Goal: Communication & Community: Answer question/provide support

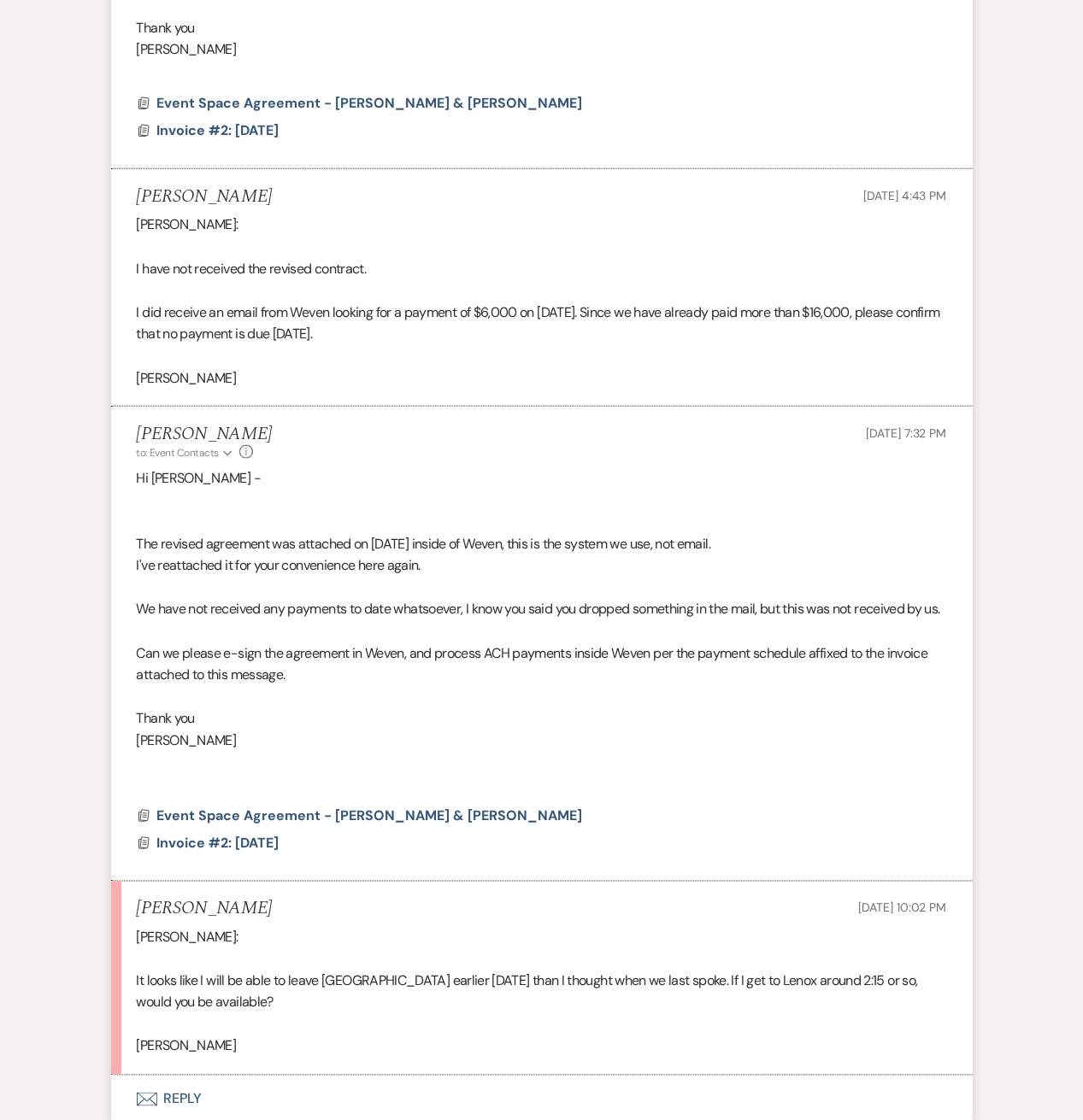
scroll to position [4035, 0]
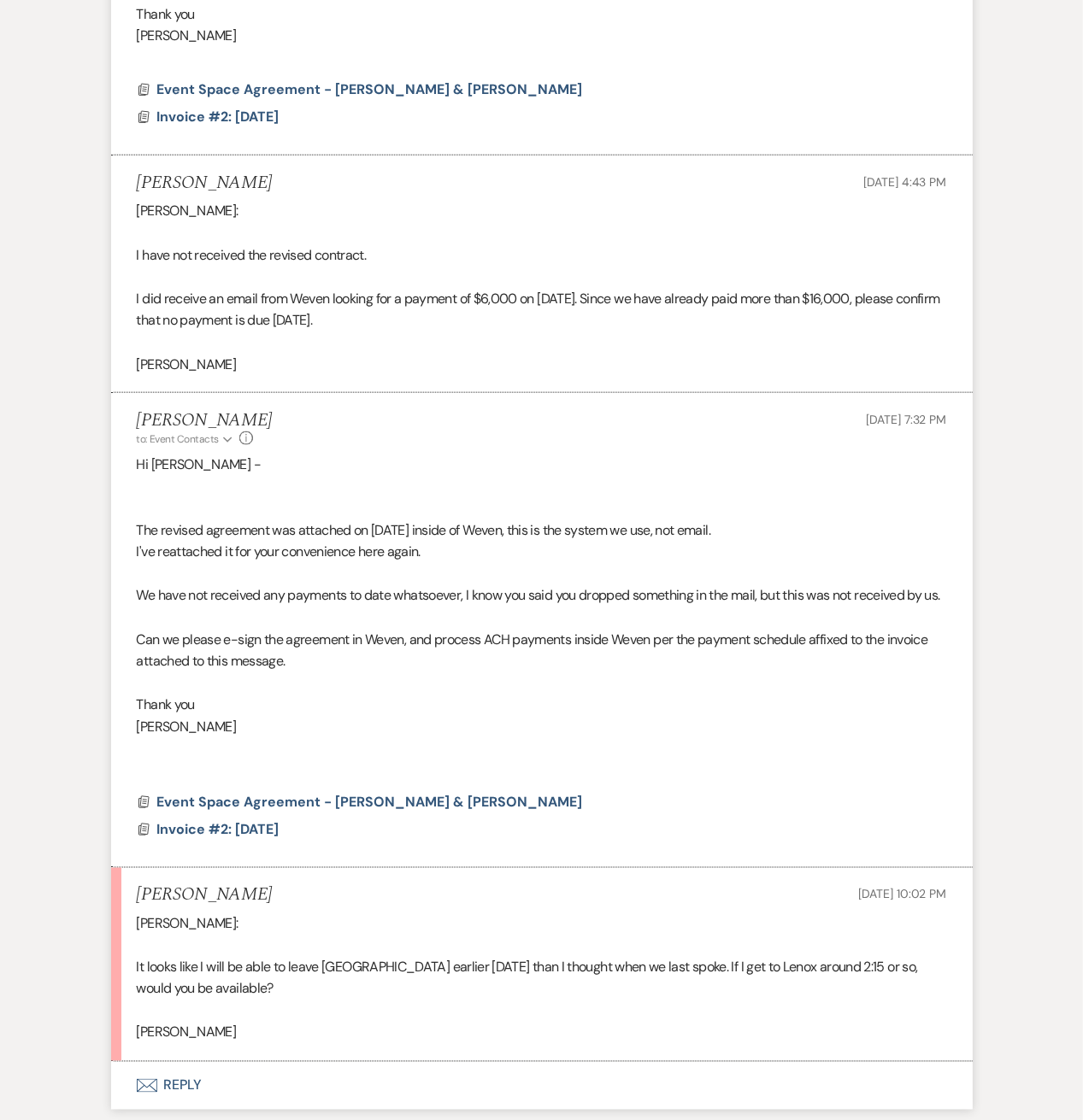
click at [175, 1075] on button "Envelope Reply" at bounding box center [542, 1085] width 861 height 48
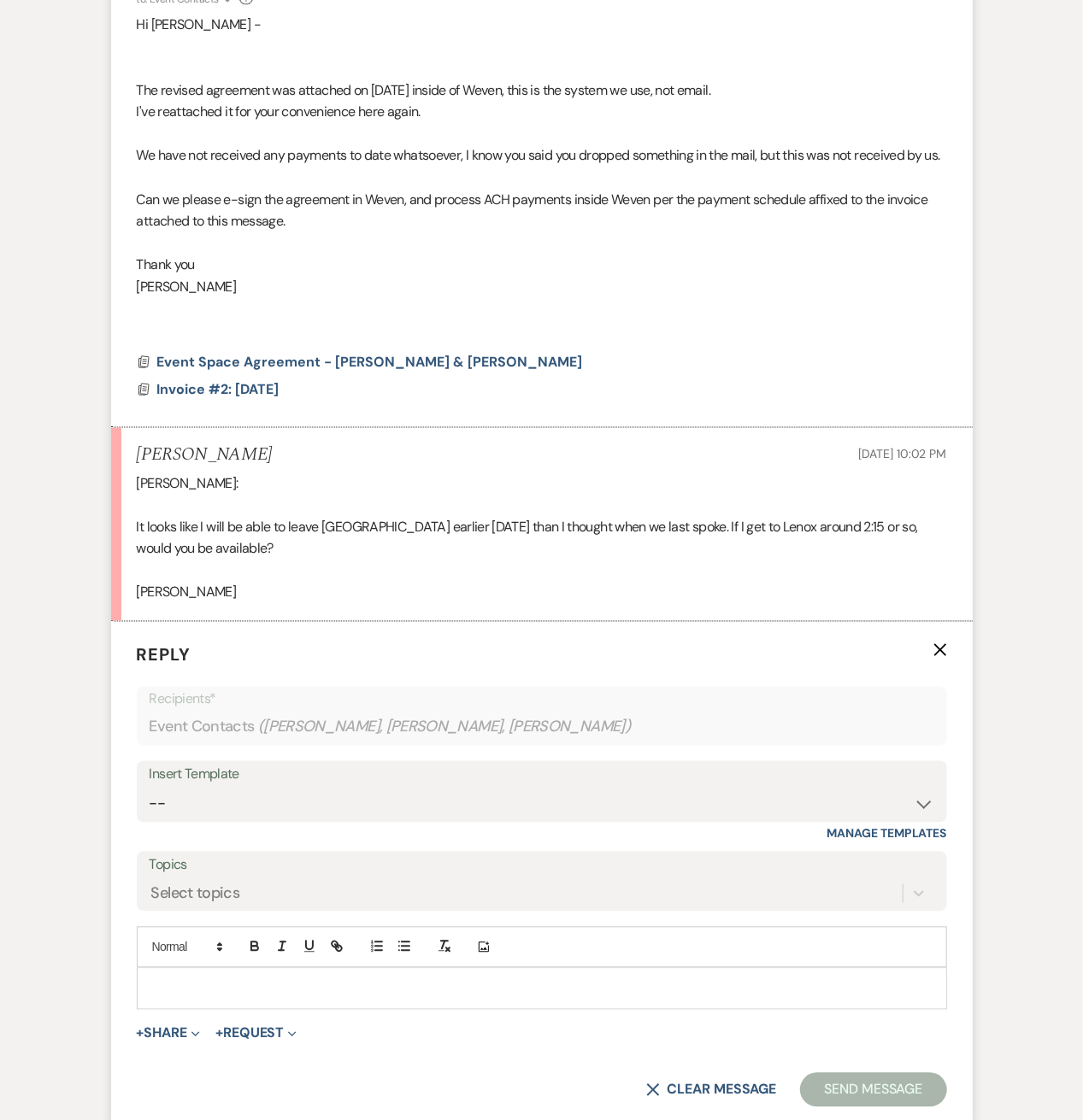
scroll to position [4490, 0]
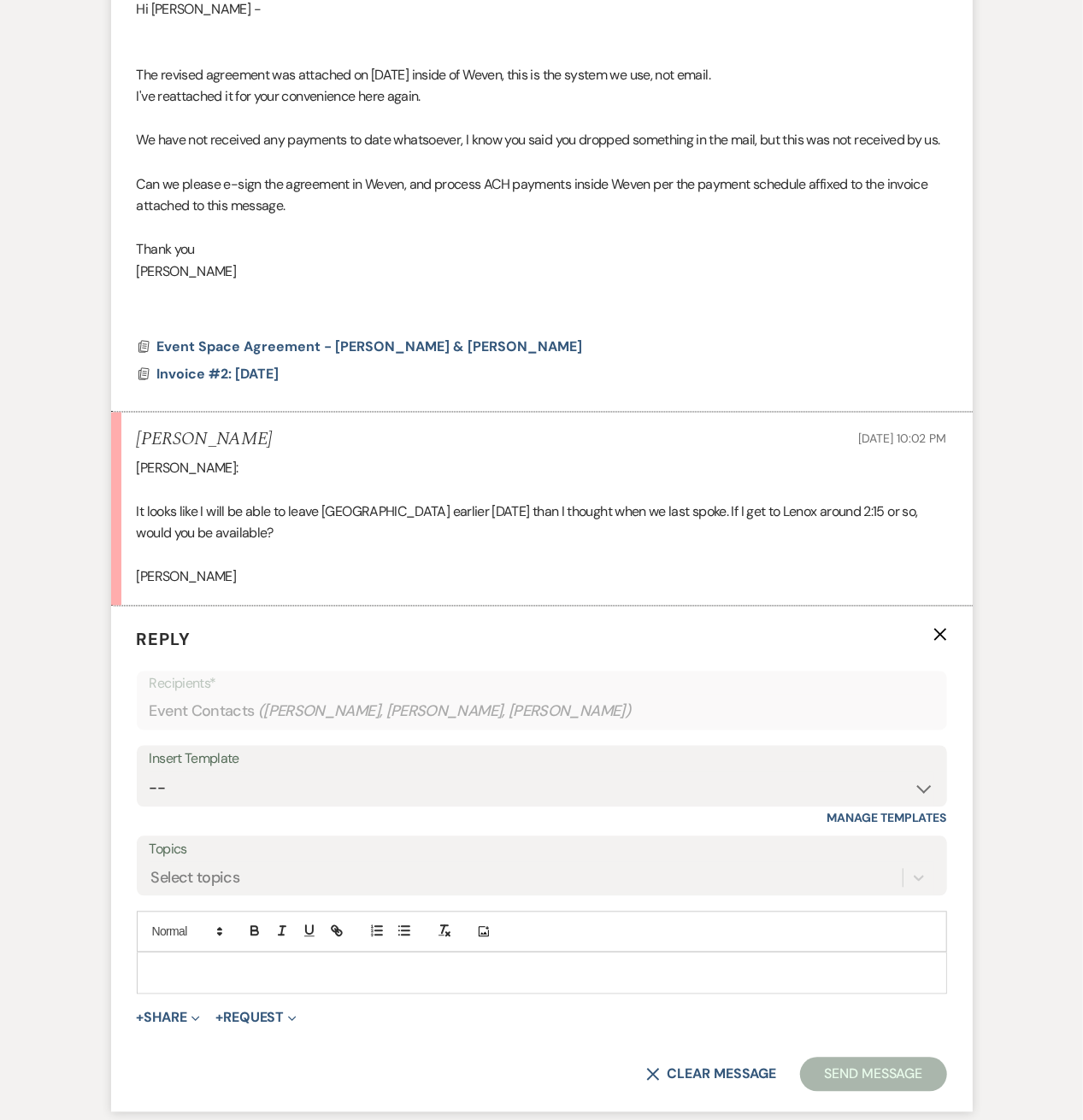
click at [170, 963] on p at bounding box center [542, 973] width 783 height 19
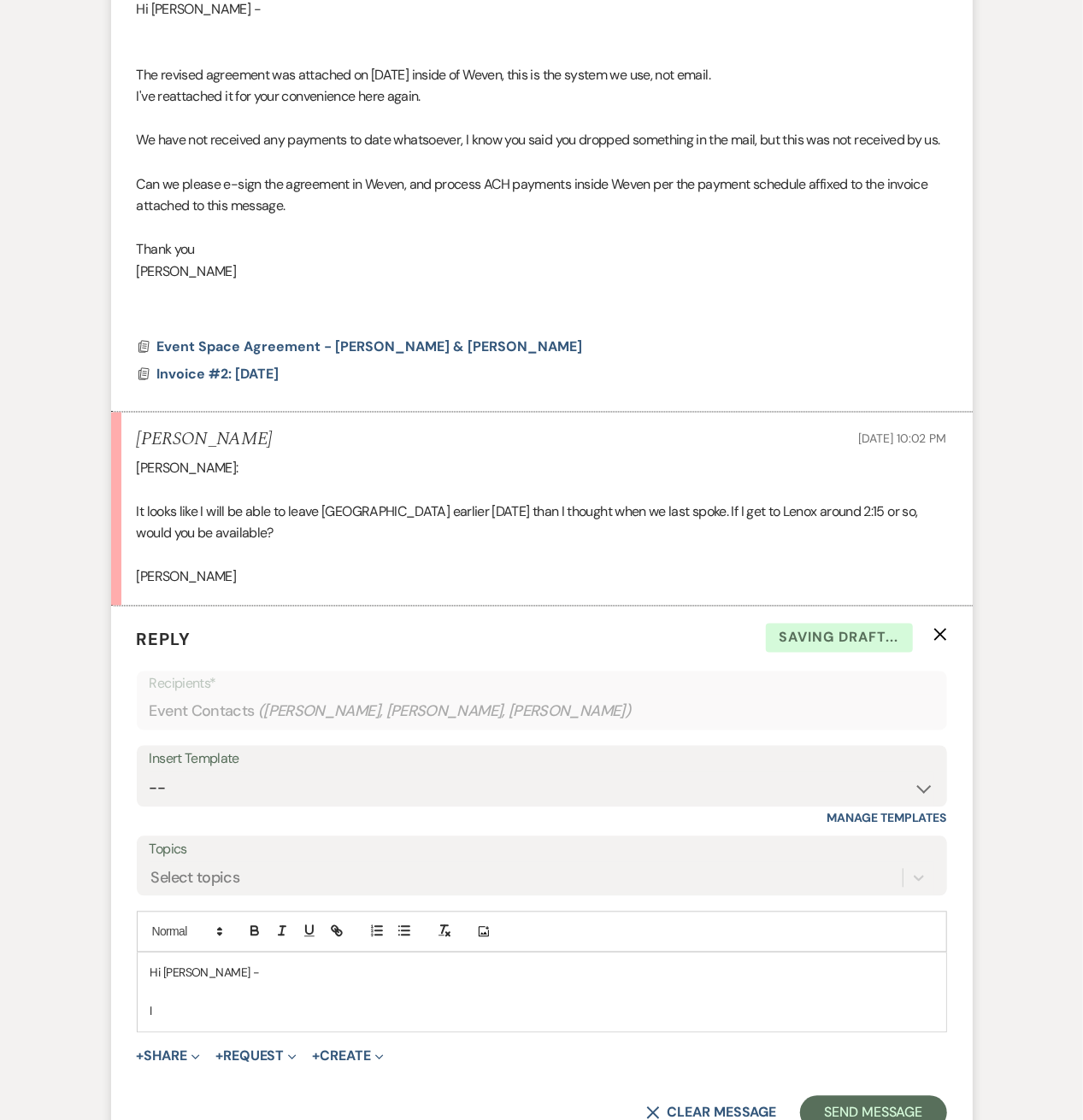
scroll to position [4494, 0]
click at [459, 1017] on div "Hi [PERSON_NAME] - I have a dishwasher repair man, electricians, and" at bounding box center [542, 991] width 809 height 77
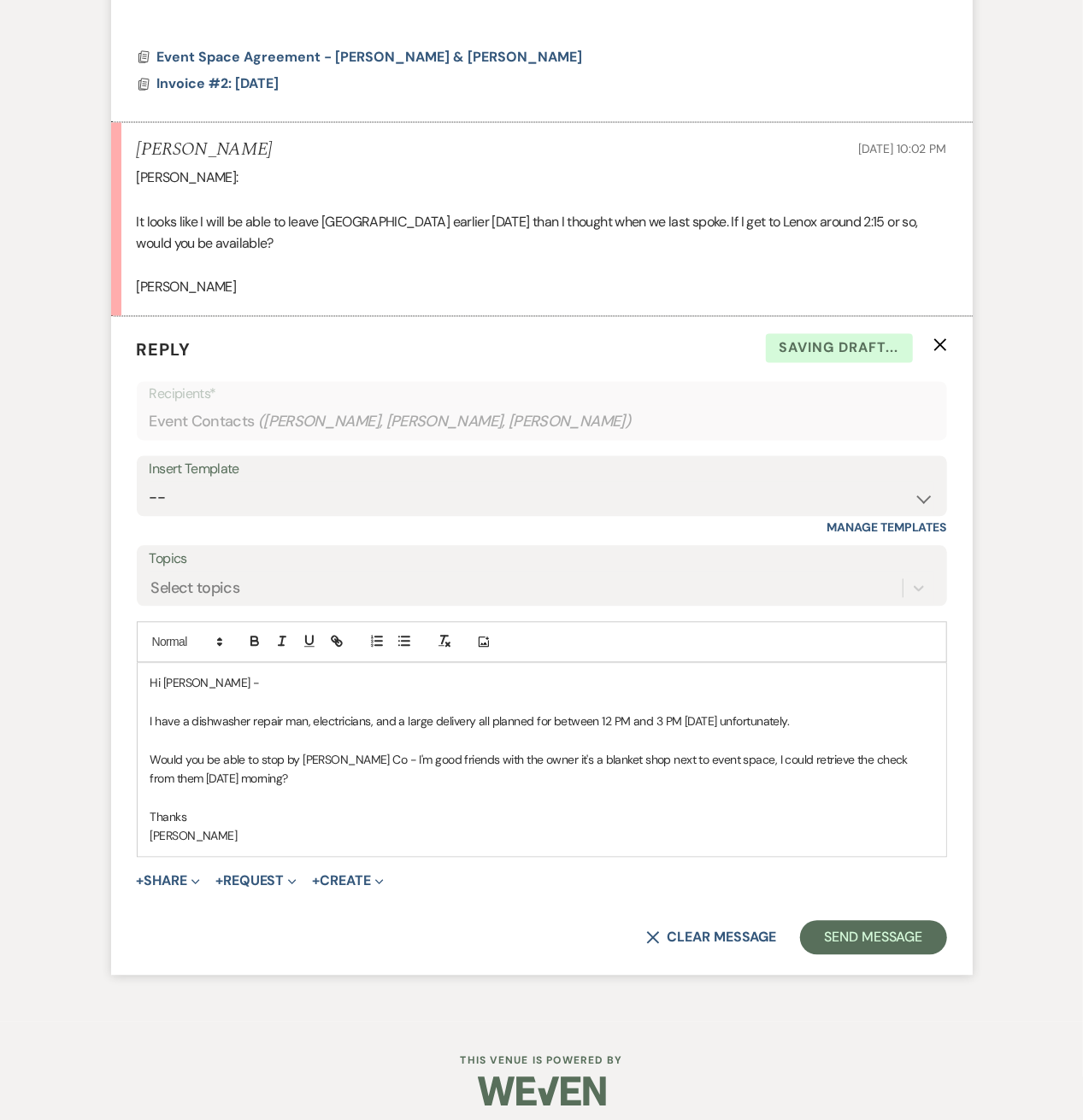
scroll to position [4791, 0]
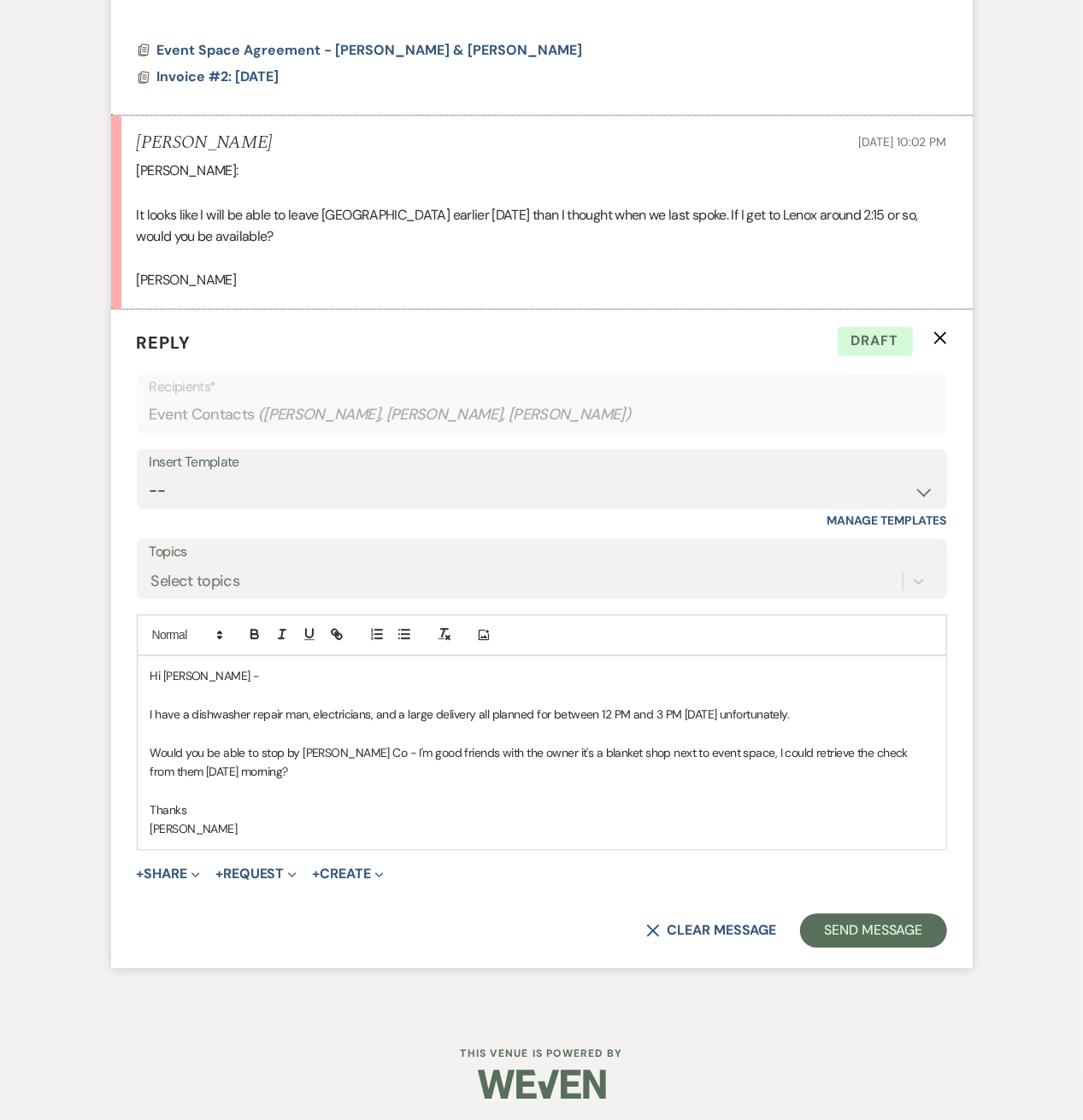
click at [388, 746] on p "Would you be able to stop by [PERSON_NAME] Co - I'm good friends with the owner…" at bounding box center [542, 763] width 783 height 38
click at [492, 746] on span "[STREET_ADDRESS][DEMOGRAPHIC_DATA]" at bounding box center [525, 754] width 219 height 16
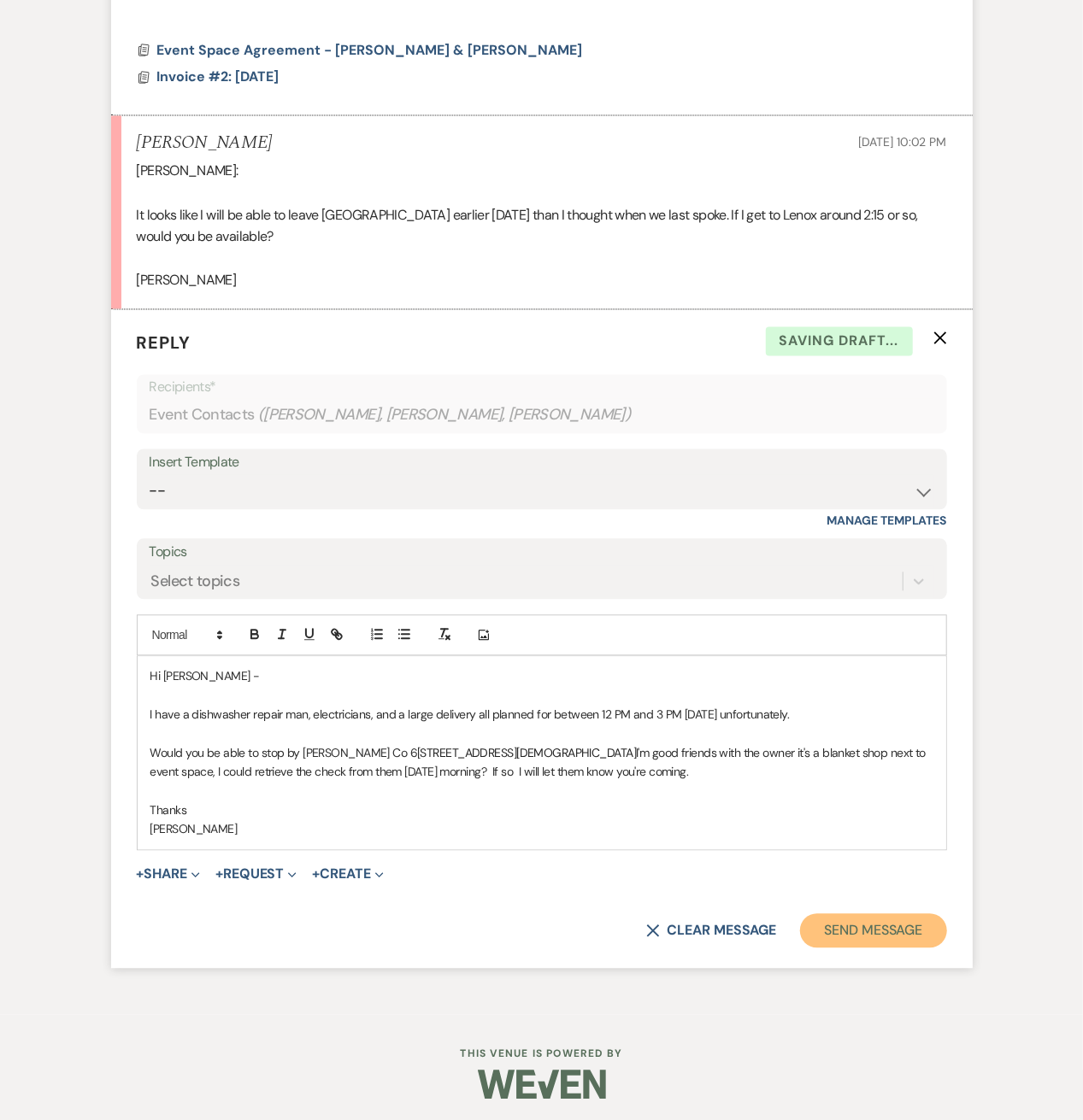
click at [851, 923] on button "Send Message" at bounding box center [873, 930] width 146 height 34
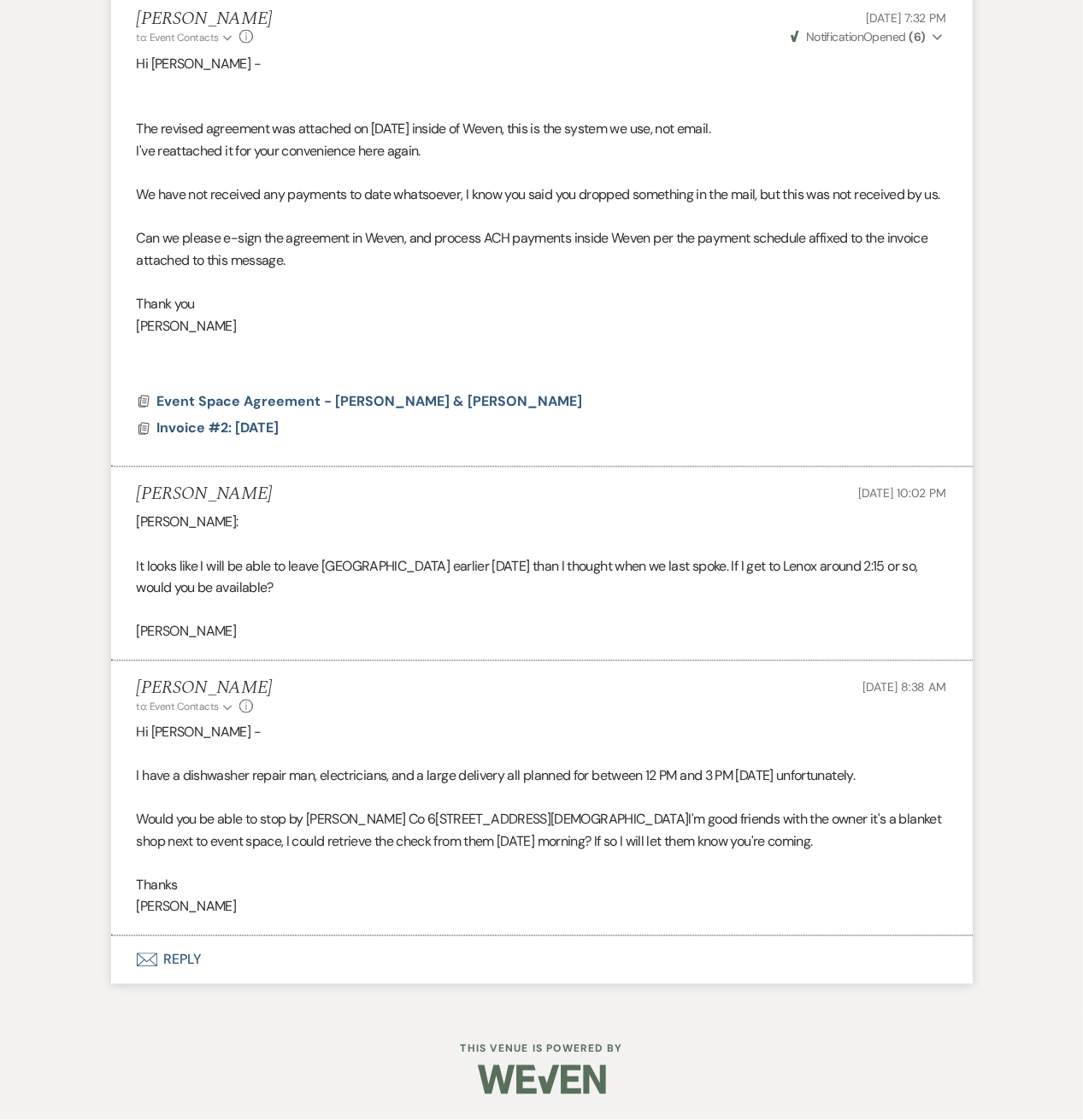
scroll to position [4436, 0]
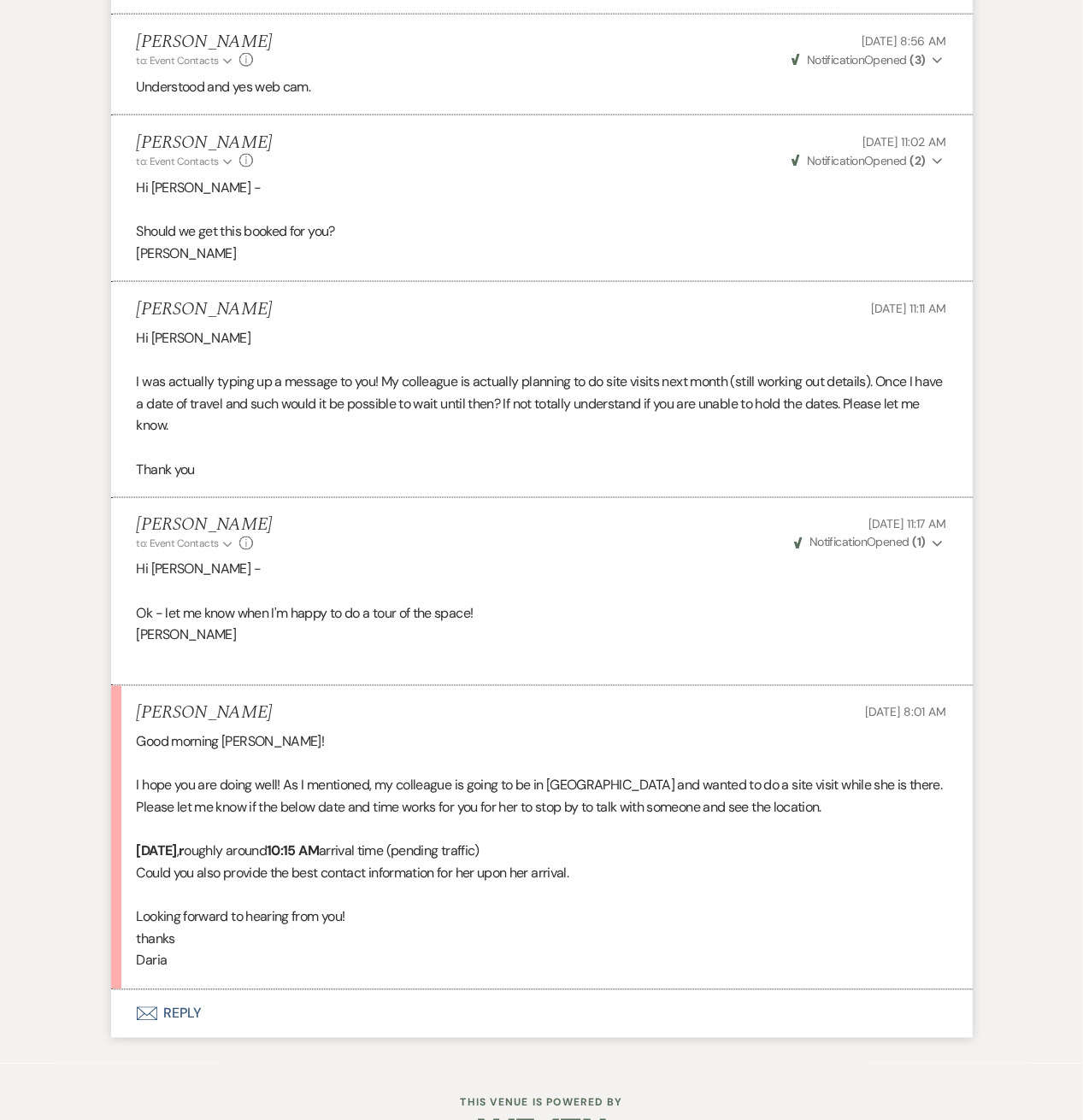
scroll to position [4372, 0]
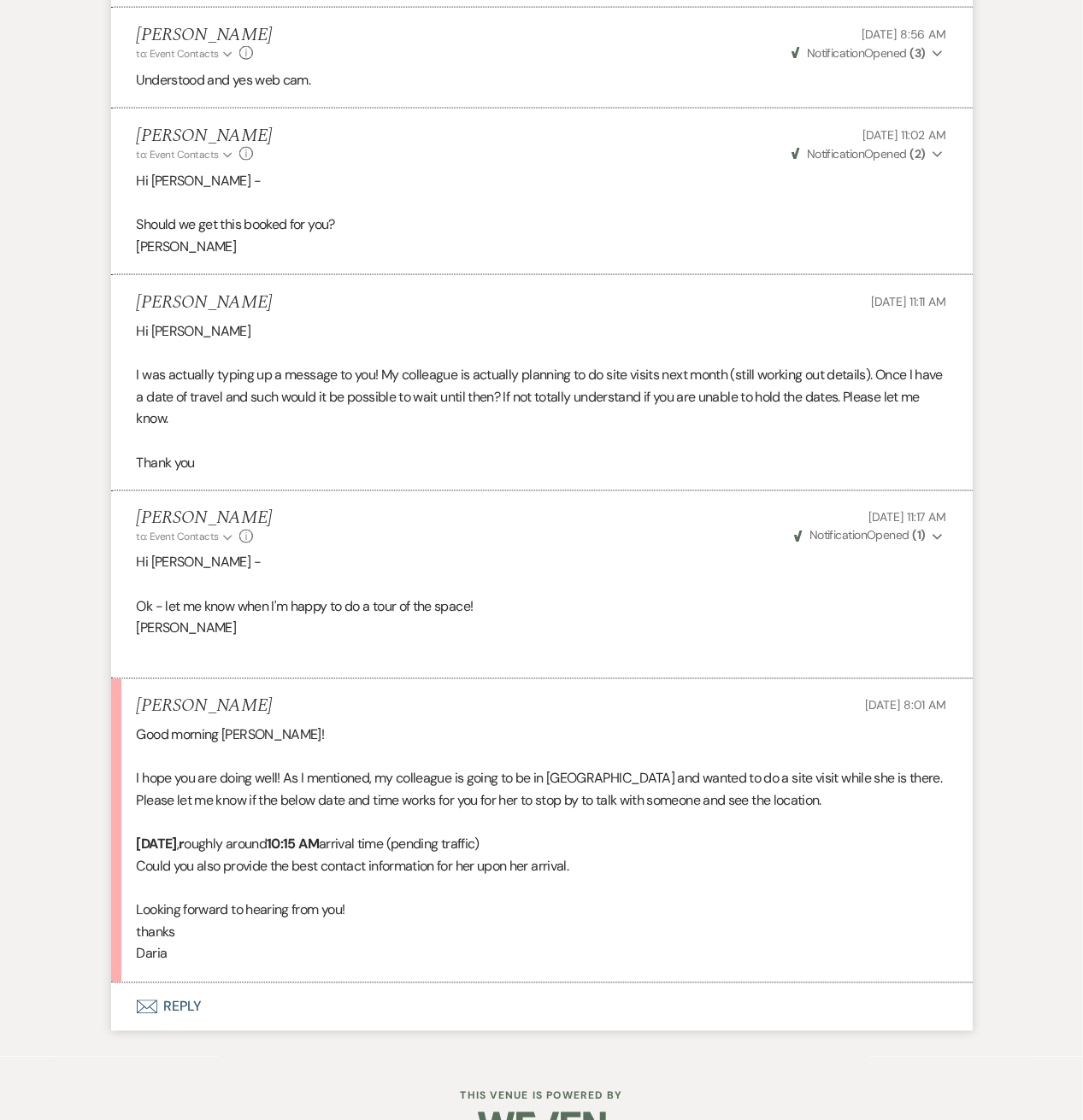
click at [185, 1021] on button "Envelope Reply" at bounding box center [542, 1007] width 861 height 48
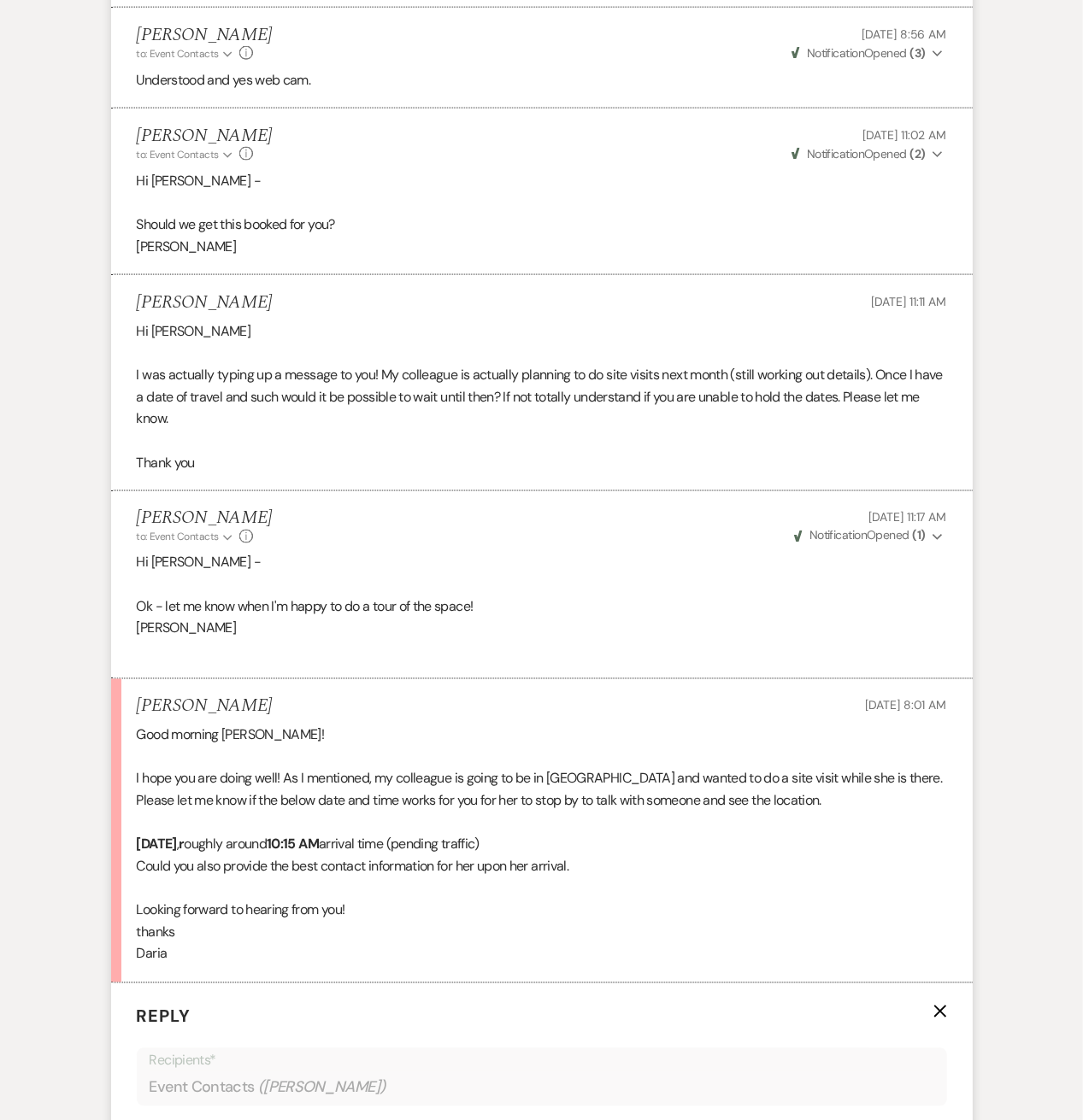
scroll to position [4911, 0]
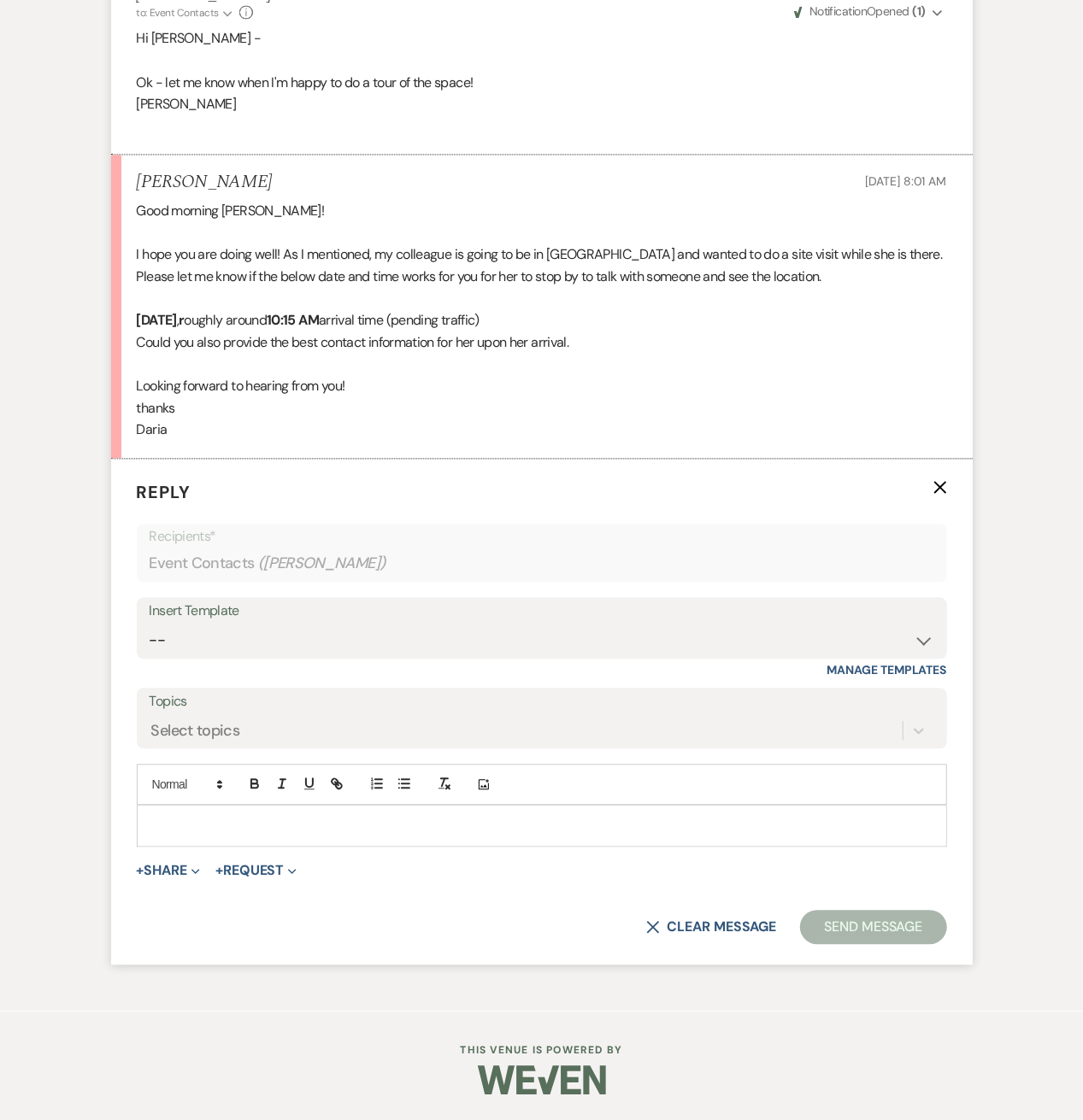
click at [186, 822] on p at bounding box center [542, 825] width 783 height 19
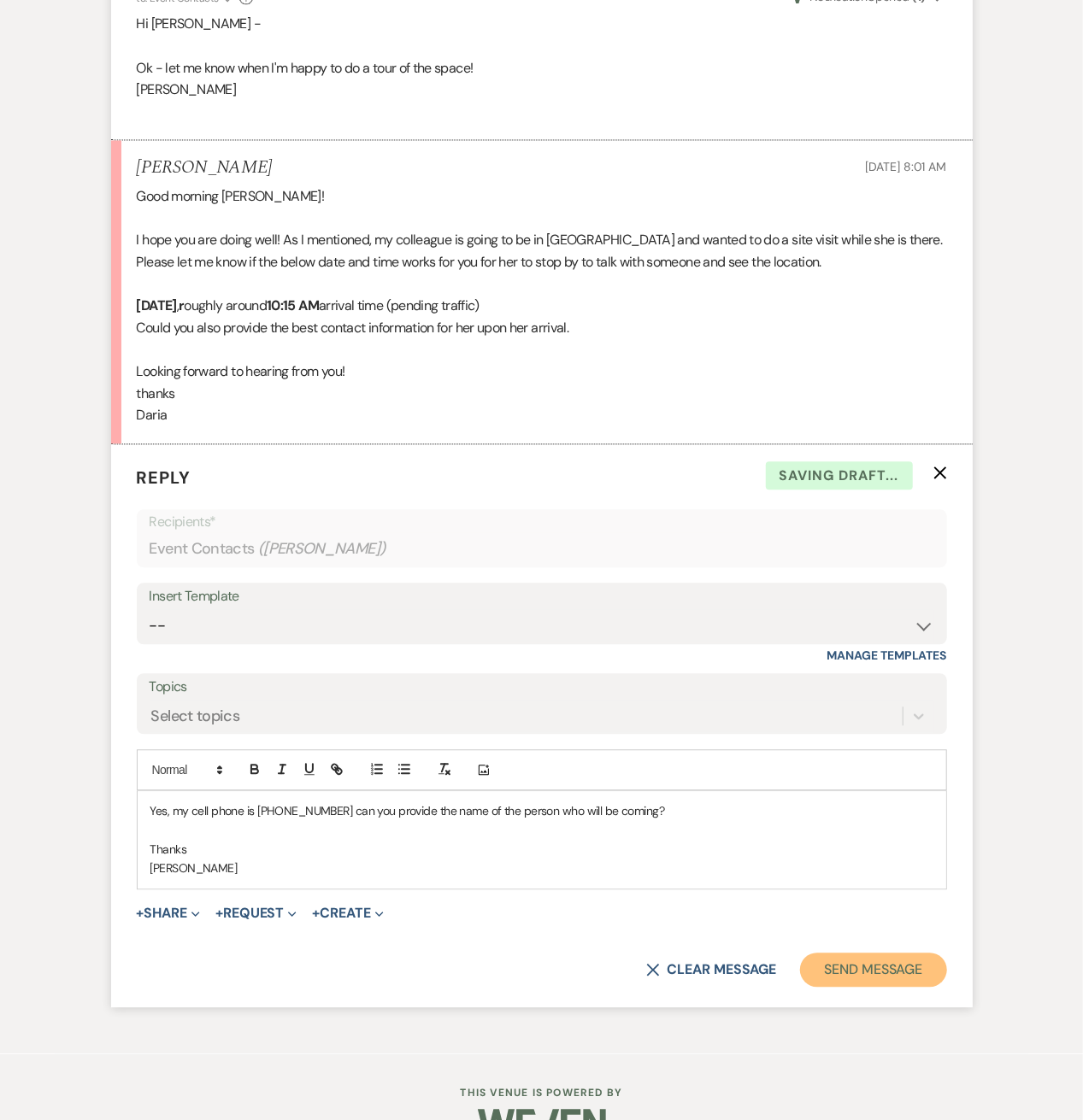
click at [887, 978] on button "Send Message" at bounding box center [873, 969] width 146 height 34
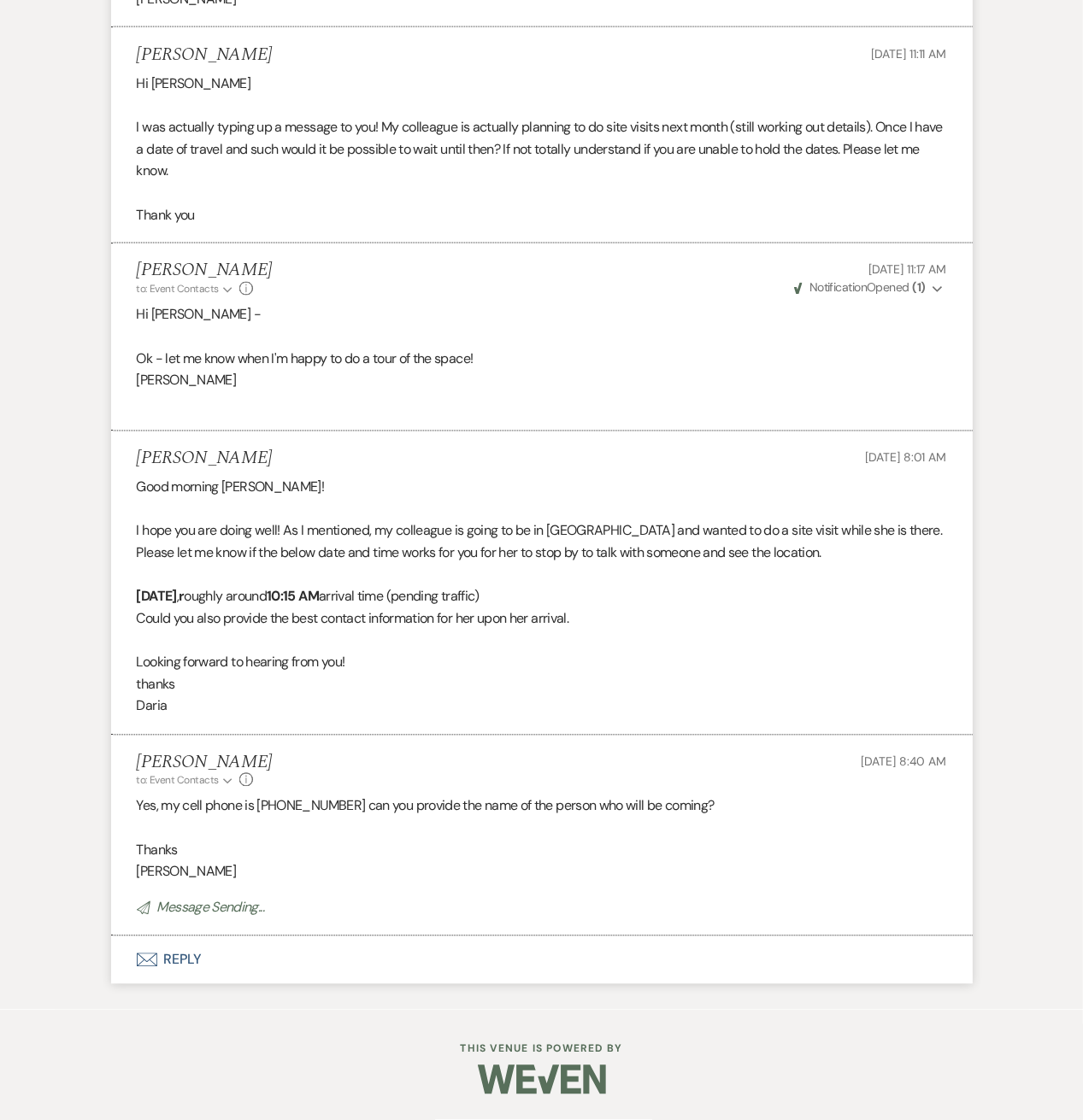
scroll to position [4599, 0]
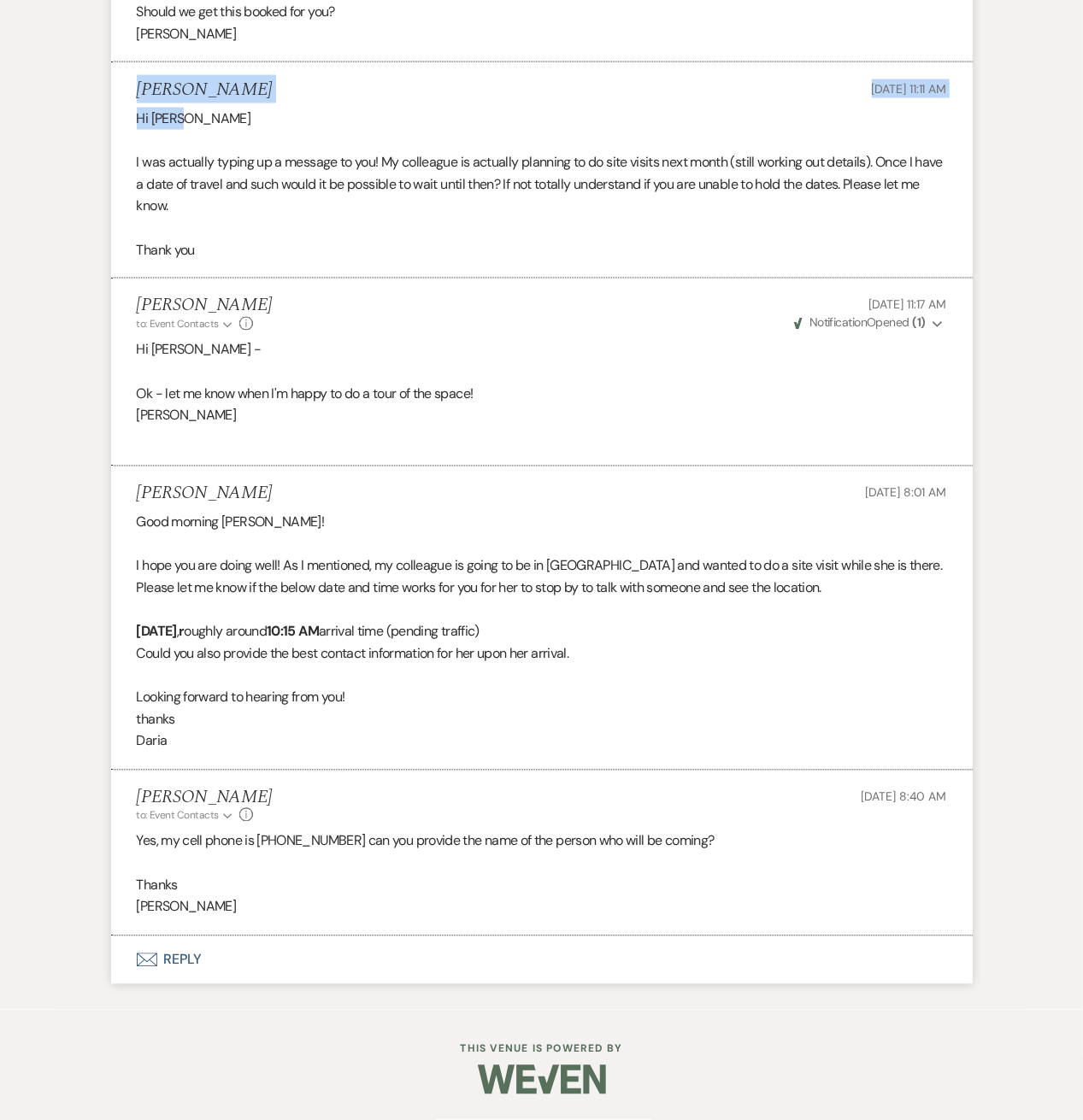
drag, startPoint x: 291, startPoint y: 100, endPoint x: 74, endPoint y: 72, distance: 218.8
click at [152, 101] on h5 "Daria Phillips-Custer" at bounding box center [205, 90] width 136 height 22
drag, startPoint x: 296, startPoint y: 91, endPoint x: 139, endPoint y: 85, distance: 157.1
click at [139, 85] on div "Daria Phillips-Custer Aug 20, 2025, 11:11 AM" at bounding box center [542, 90] width 811 height 22
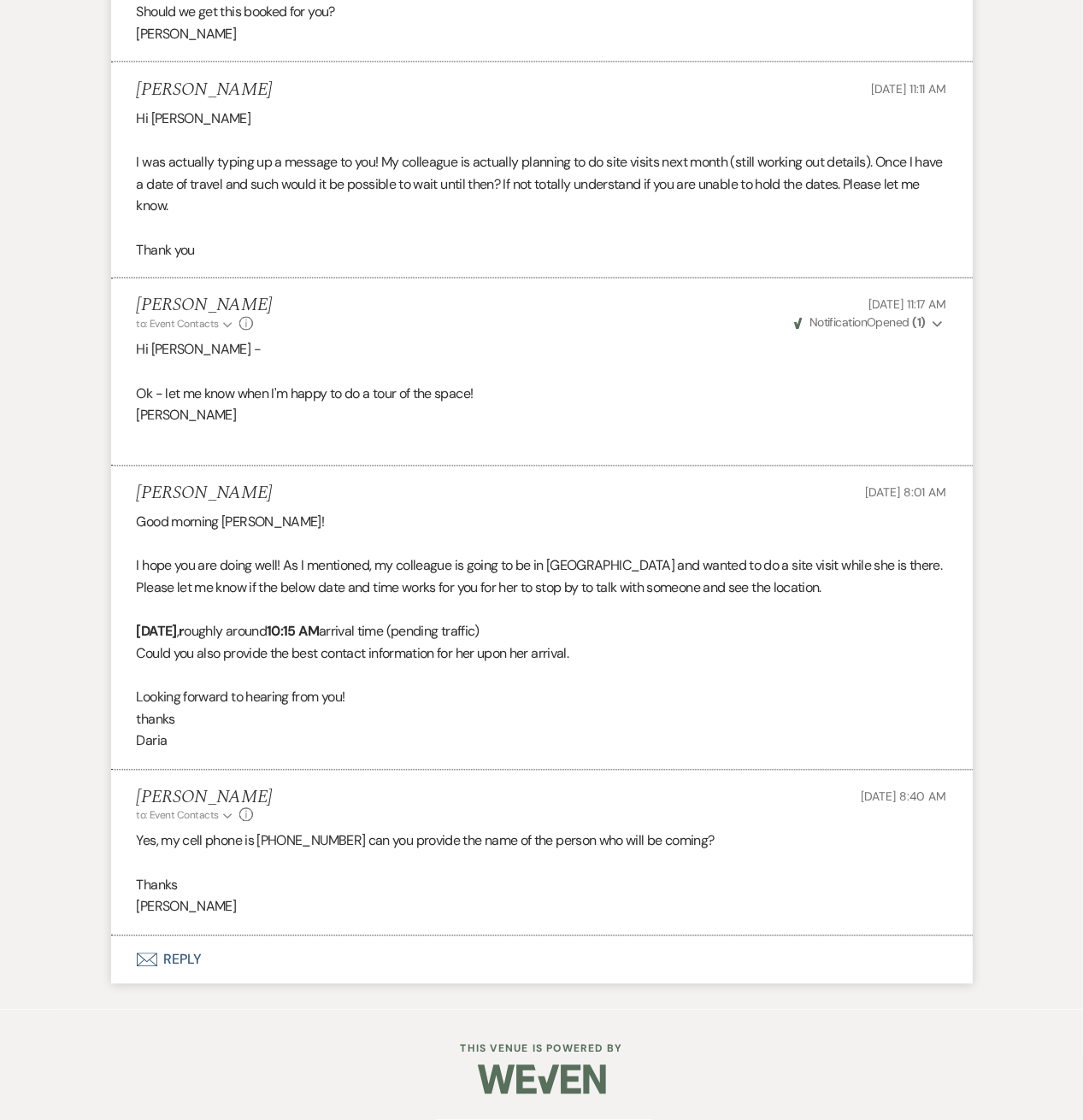
copy h5 "Daria Phillips-Custer"
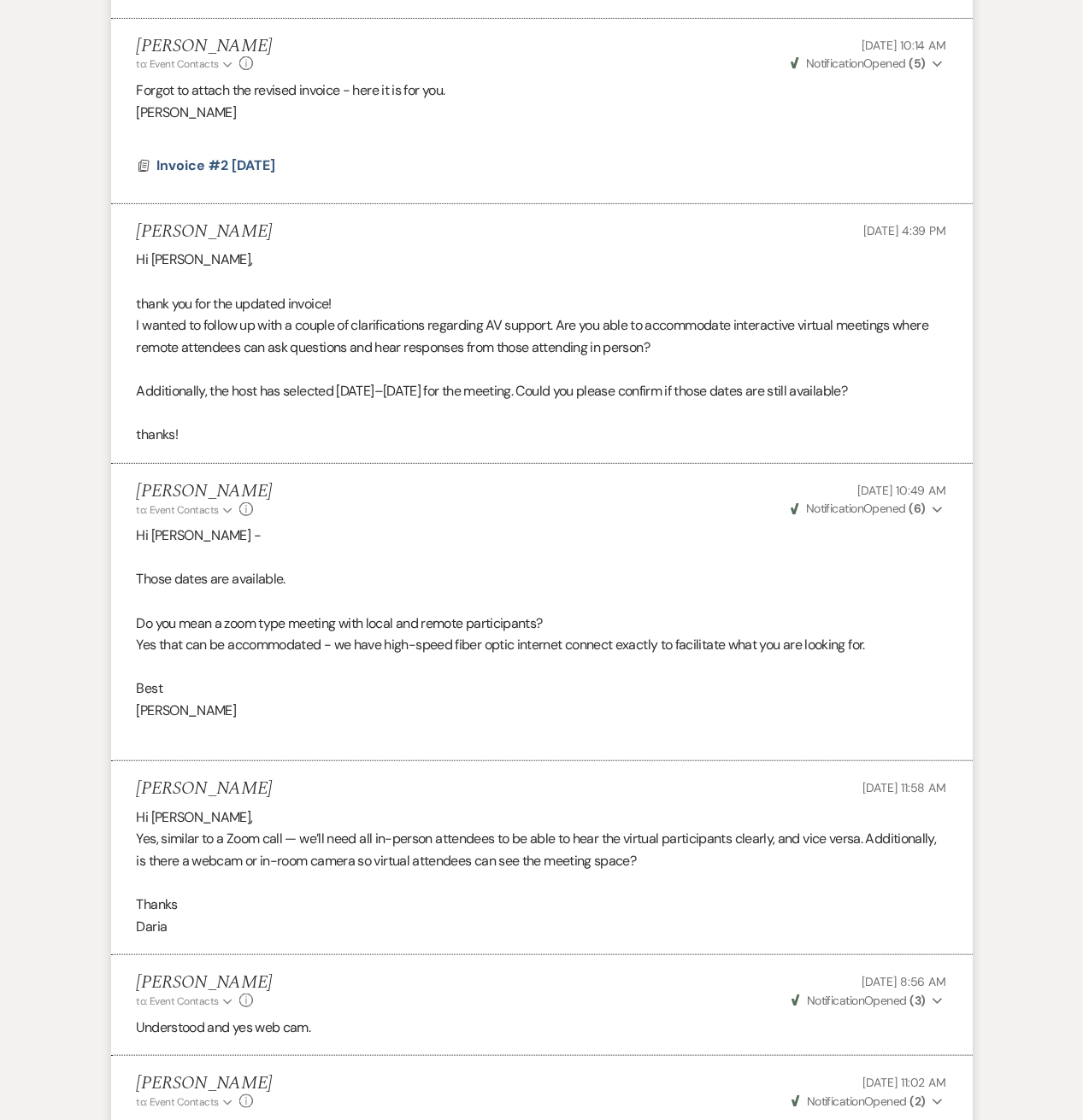
scroll to position [2321, 0]
